Goal: Communication & Community: Participate in discussion

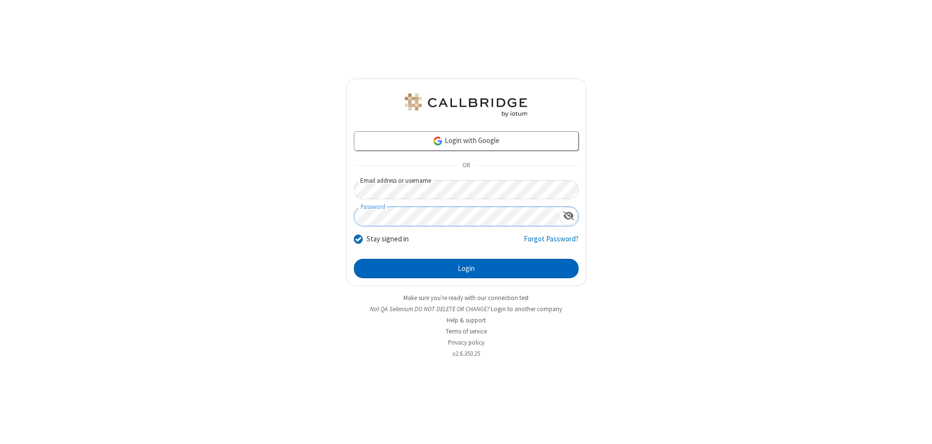
click at [466, 269] on button "Login" at bounding box center [466, 268] width 225 height 19
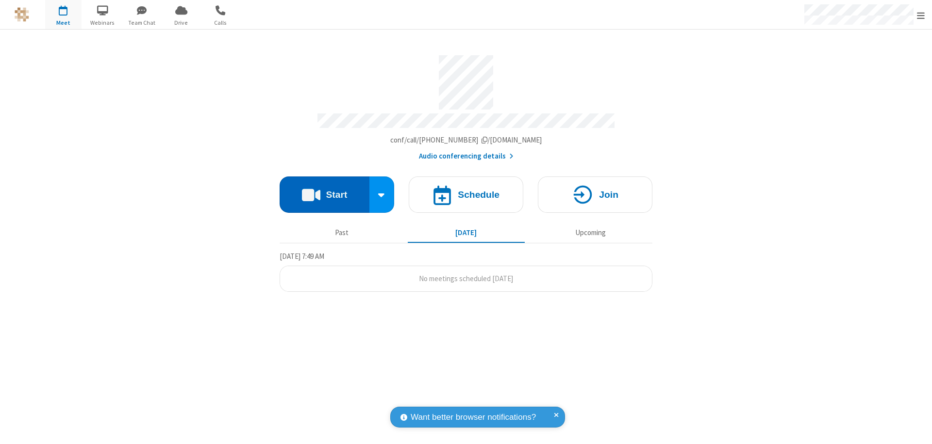
click at [324, 190] on button "Start" at bounding box center [324, 195] width 90 height 36
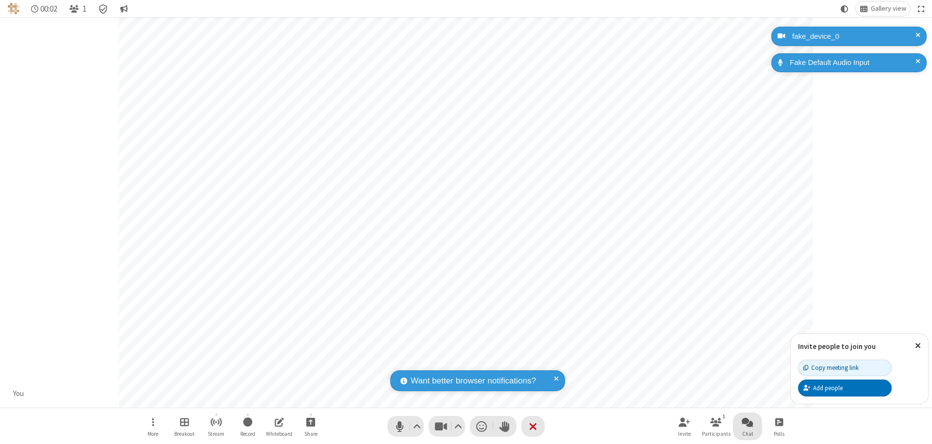
click at [747, 422] on span "Open chat" at bounding box center [747, 422] width 12 height 12
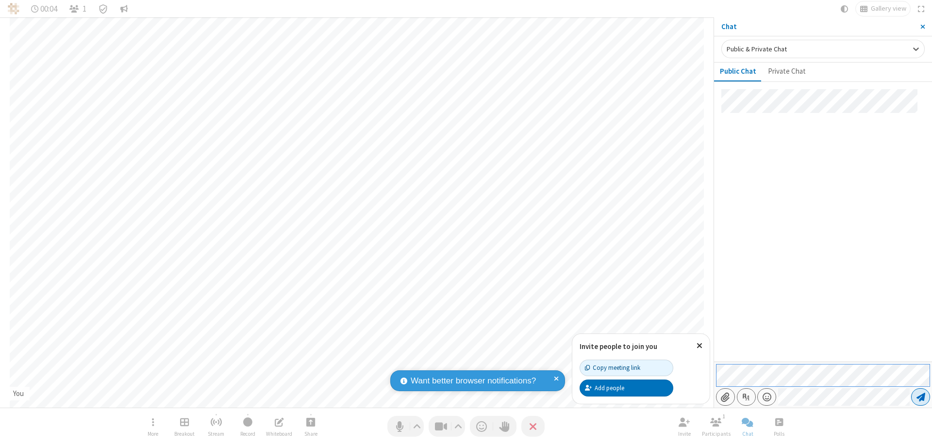
click at [920, 397] on span "Send message" at bounding box center [920, 398] width 9 height 10
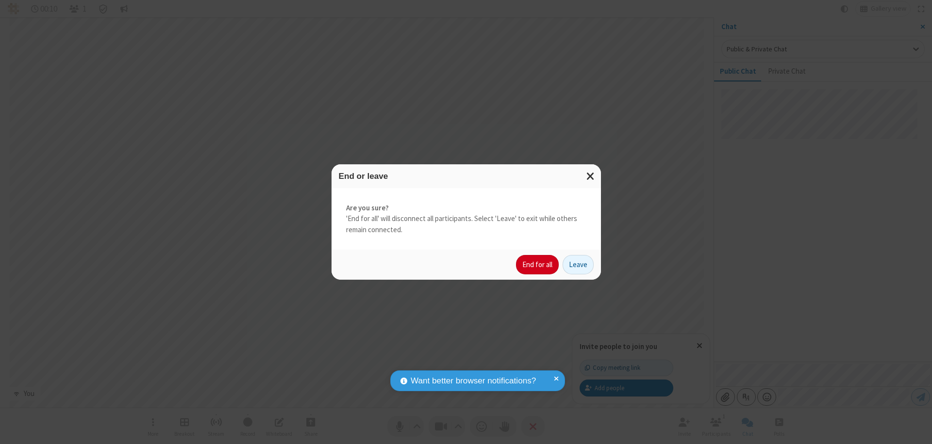
click at [538, 265] on button "End for all" at bounding box center [537, 264] width 43 height 19
